Goal: Browse casually: Explore the website without a specific task or goal

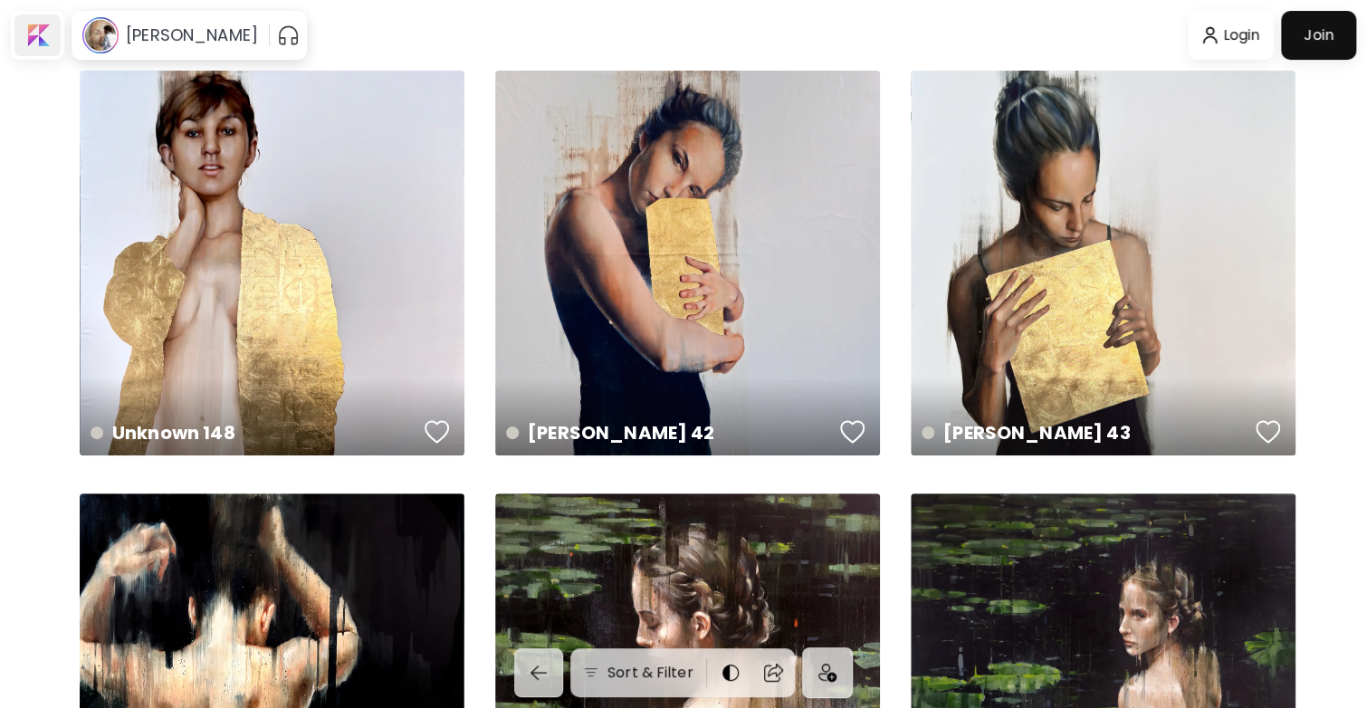
click at [40, 33] on div at bounding box center [37, 35] width 46 height 42
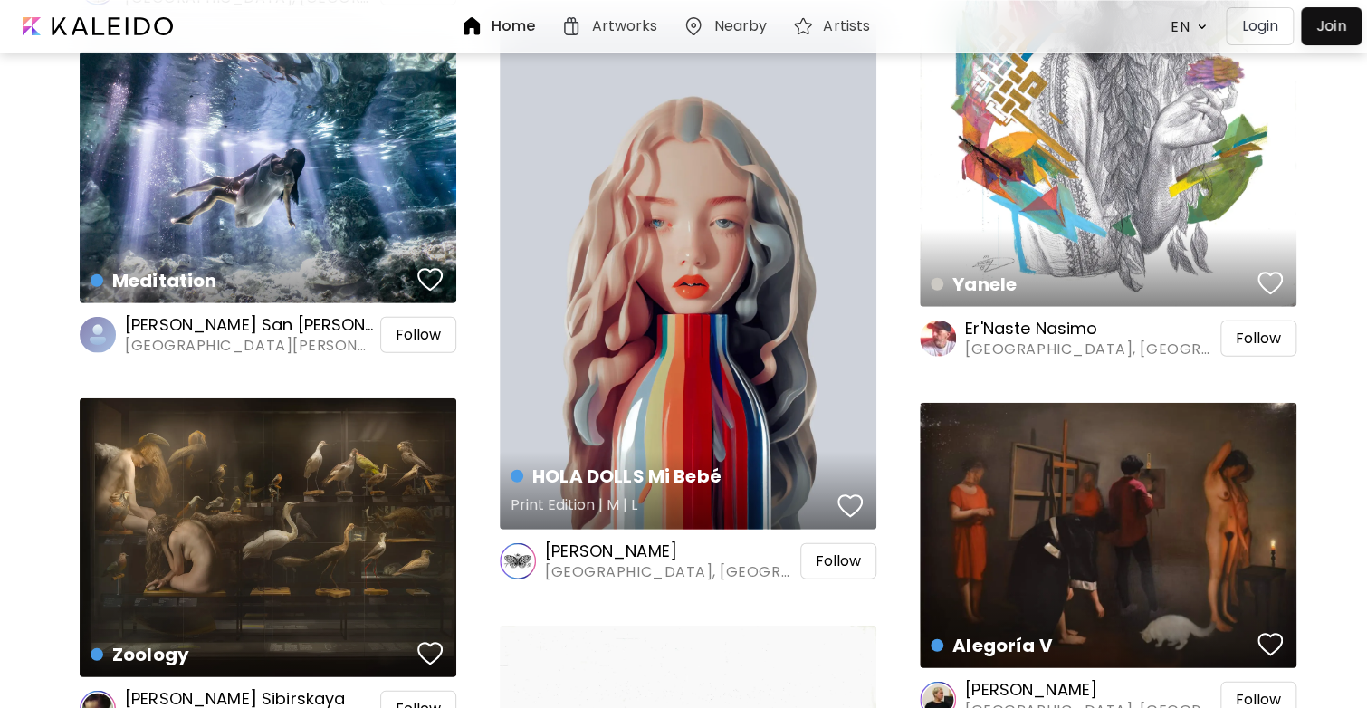
scroll to position [2286, 0]
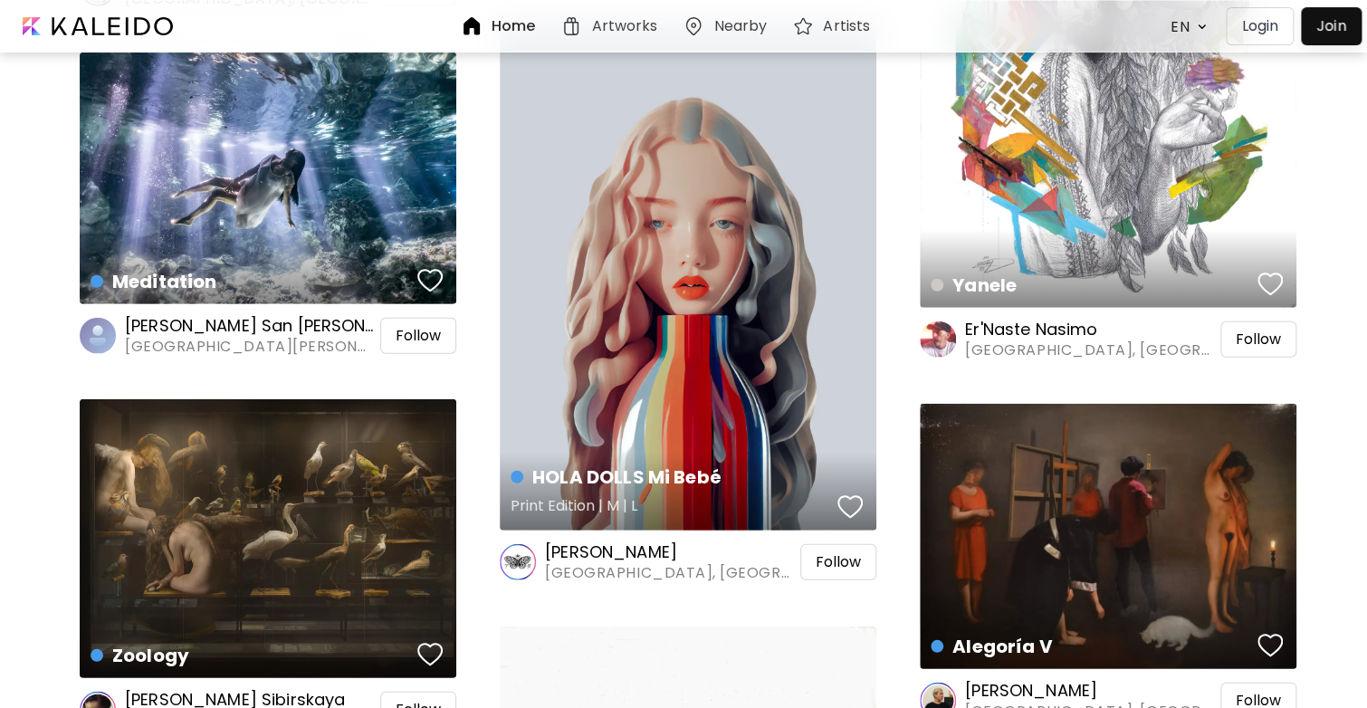
click at [743, 301] on div "HOLA DOLLS Mi Bebé Print Edition | M | L" at bounding box center [688, 277] width 377 height 506
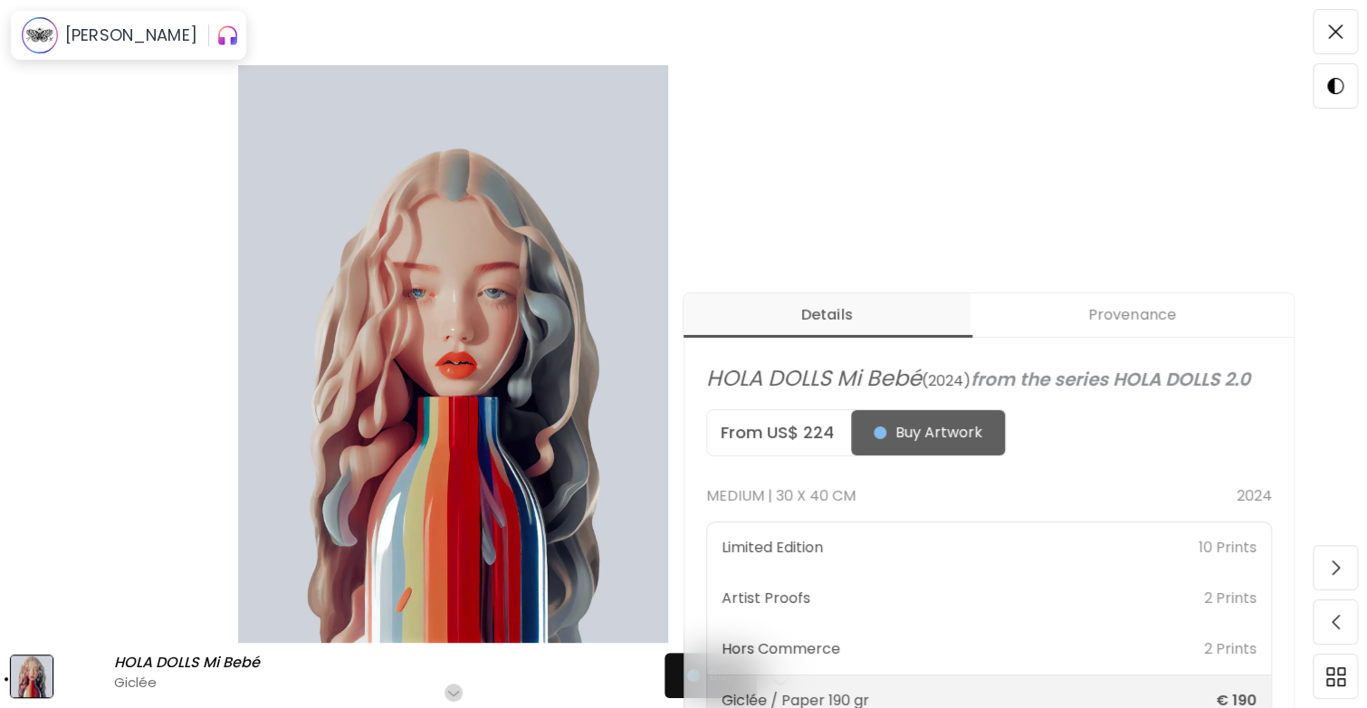
scroll to position [481, 0]
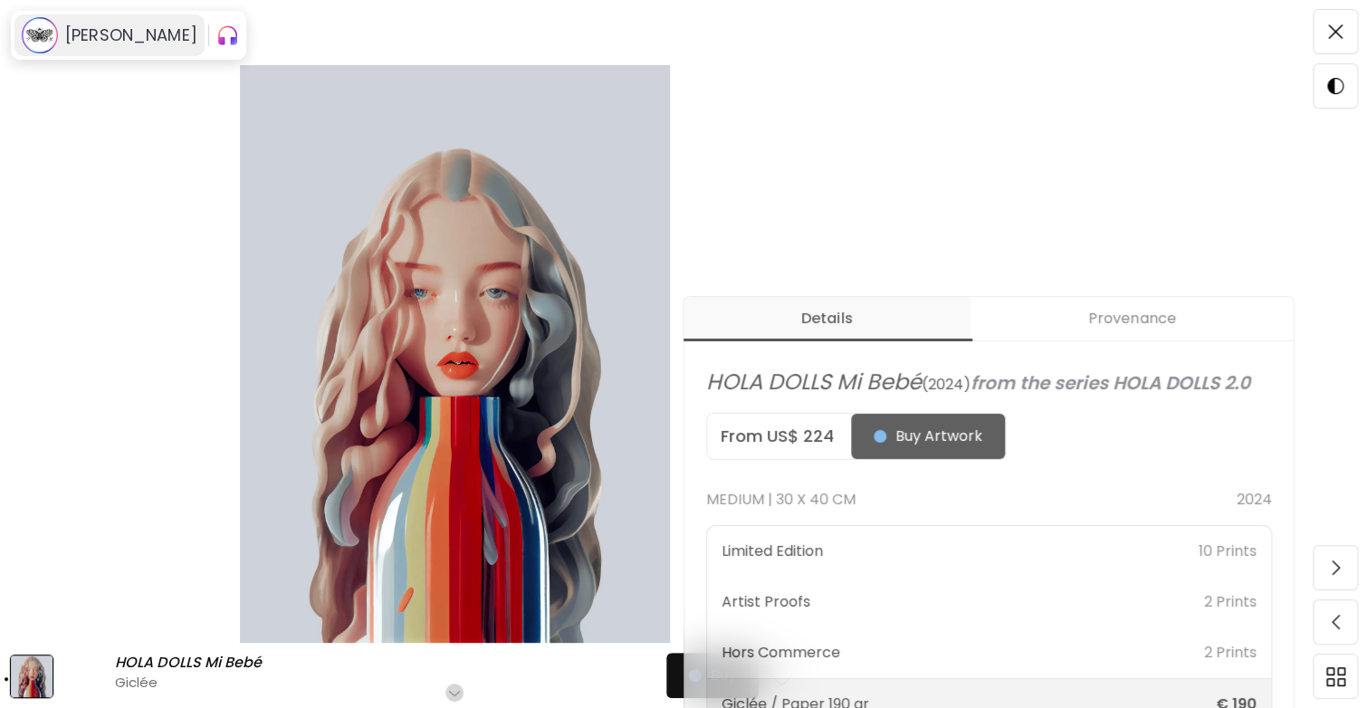
click at [100, 27] on h6 "[PERSON_NAME]" at bounding box center [131, 35] width 132 height 22
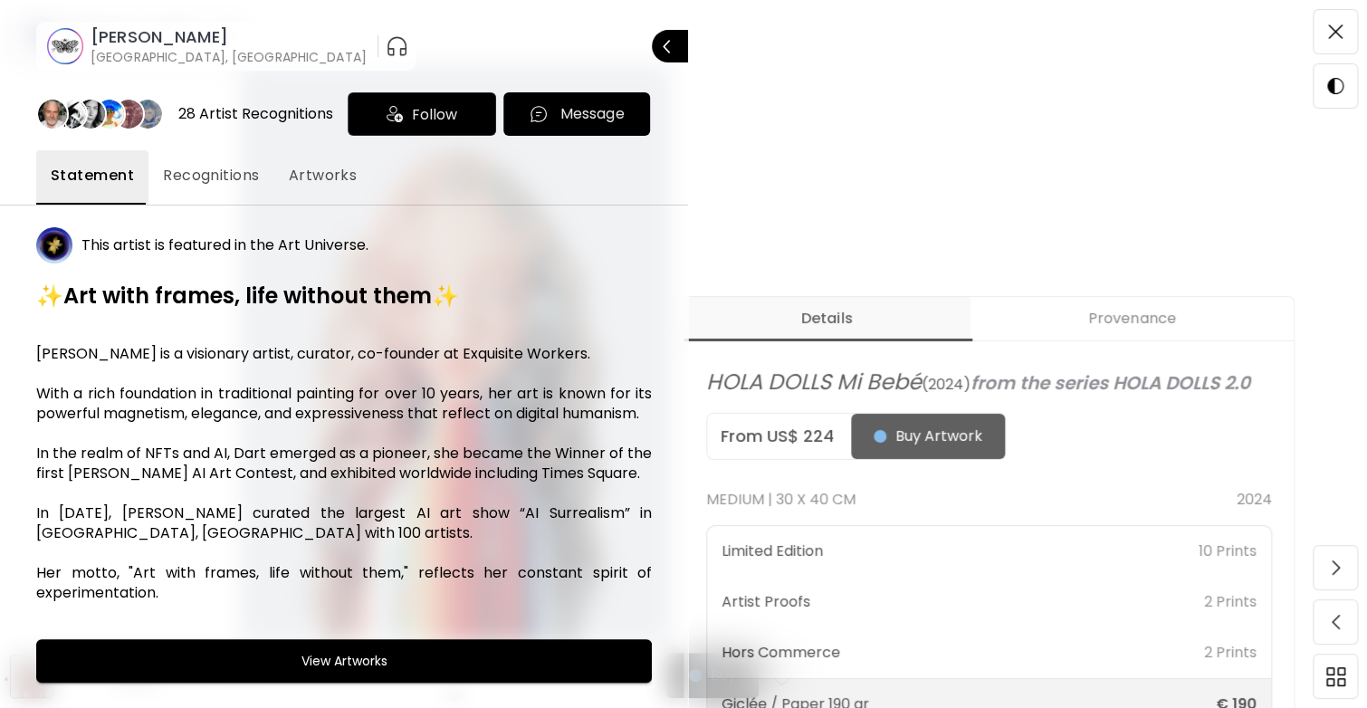
click at [316, 186] on button "Artworks" at bounding box center [323, 177] width 98 height 54
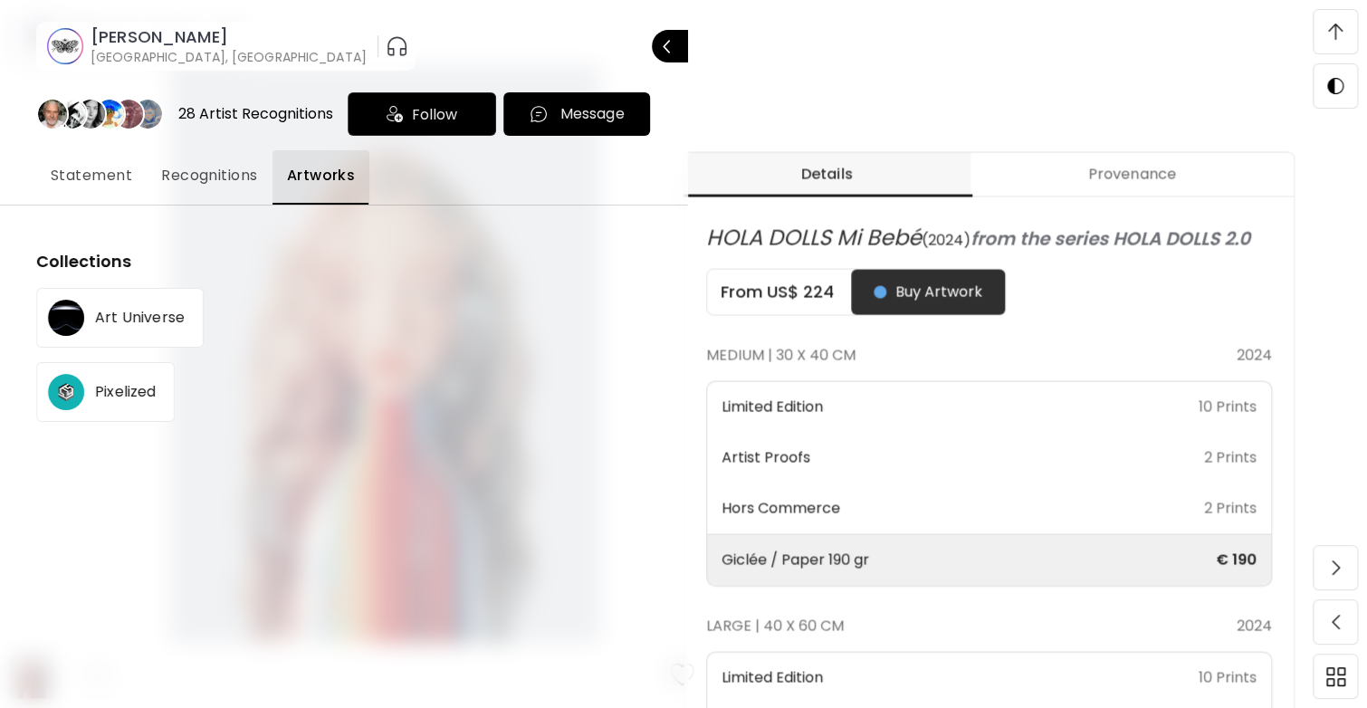
scroll to position [664, 0]
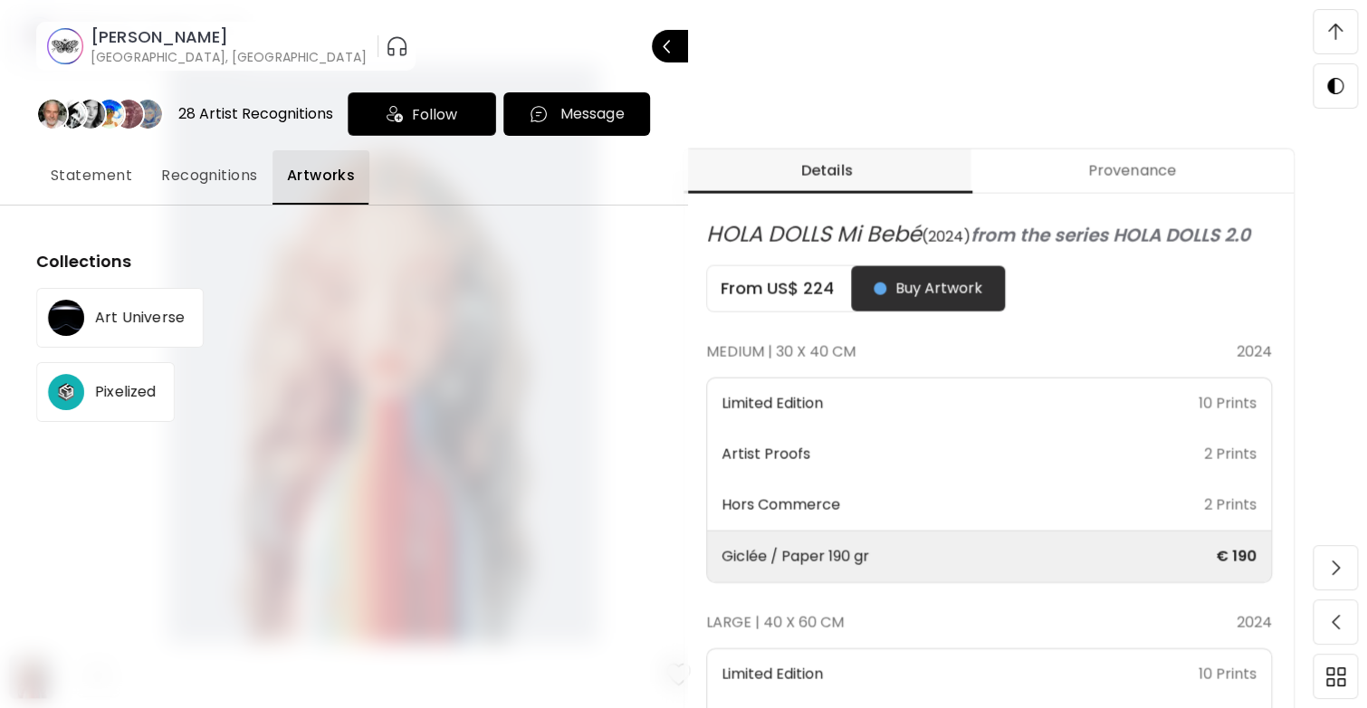
click at [1250, 30] on div at bounding box center [683, 354] width 1367 height 708
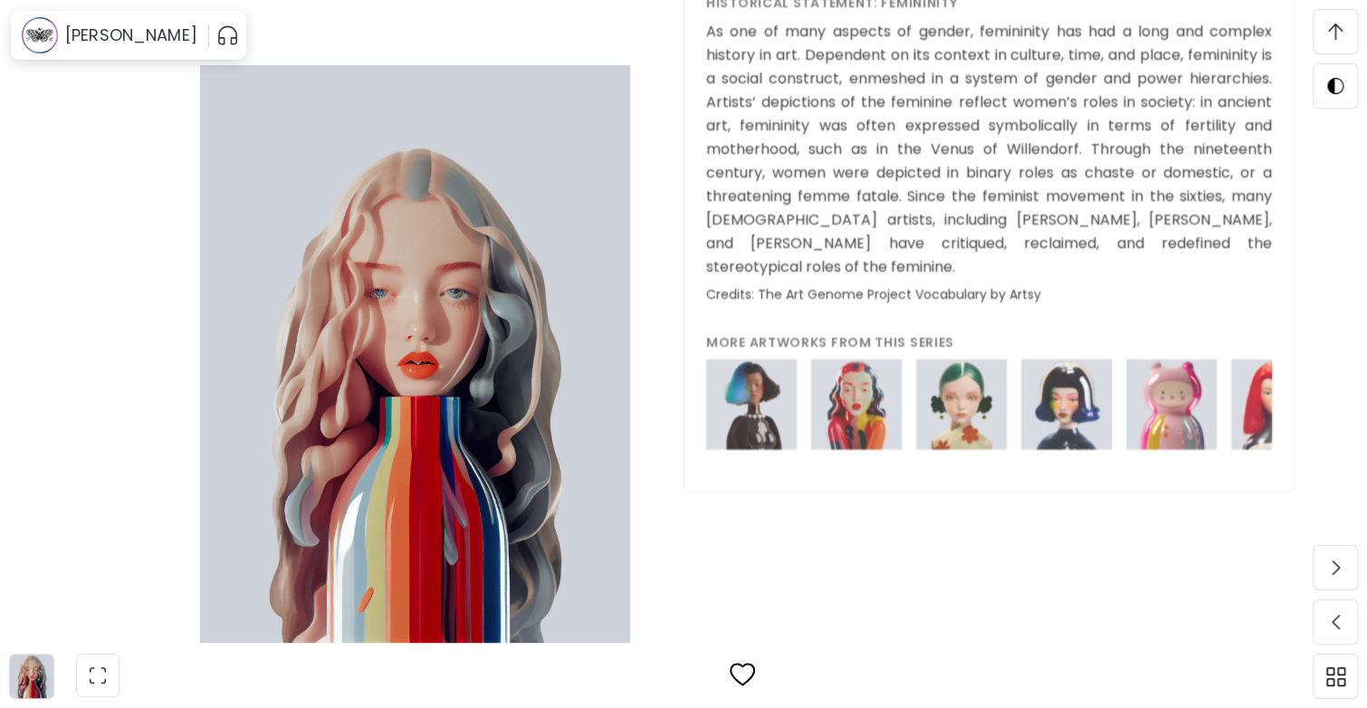
scroll to position [2038, 0]
